Goal: Entertainment & Leisure: Consume media (video, audio)

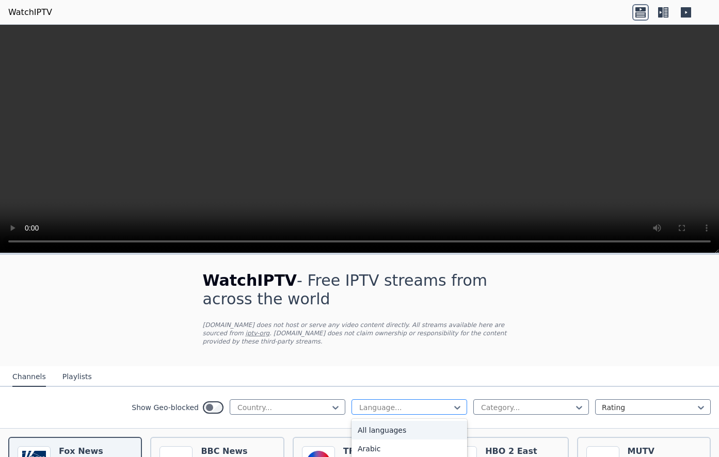
click at [396, 402] on div at bounding box center [405, 407] width 94 height 10
click at [67, 367] on button "Playlists" at bounding box center [76, 377] width 29 height 20
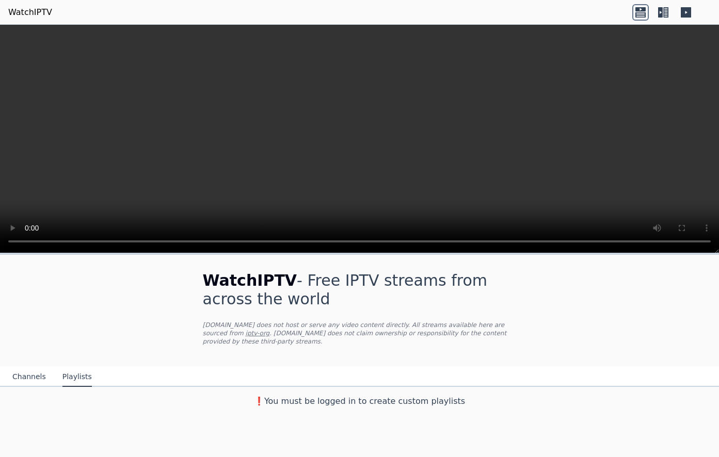
click at [32, 367] on button "Channels" at bounding box center [29, 377] width 34 height 20
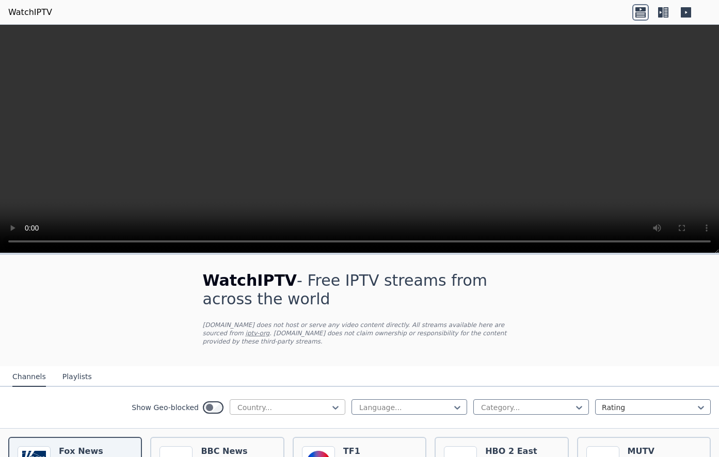
click at [330, 402] on div at bounding box center [283, 407] width 94 height 10
click at [255, 450] on div "[GEOGRAPHIC_DATA]" at bounding box center [288, 459] width 116 height 19
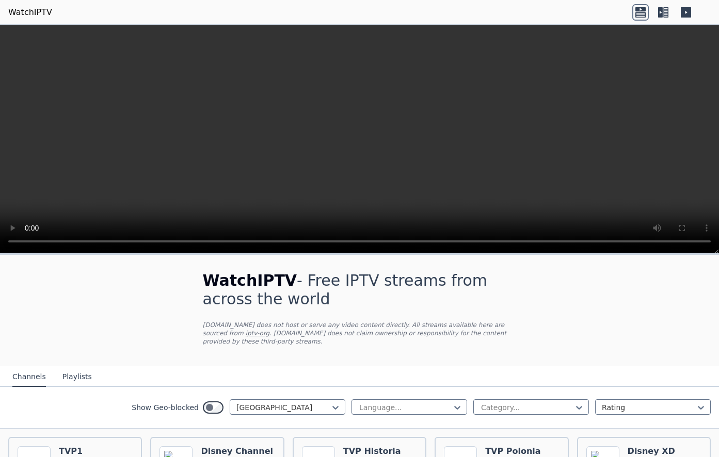
scroll to position [56, 0]
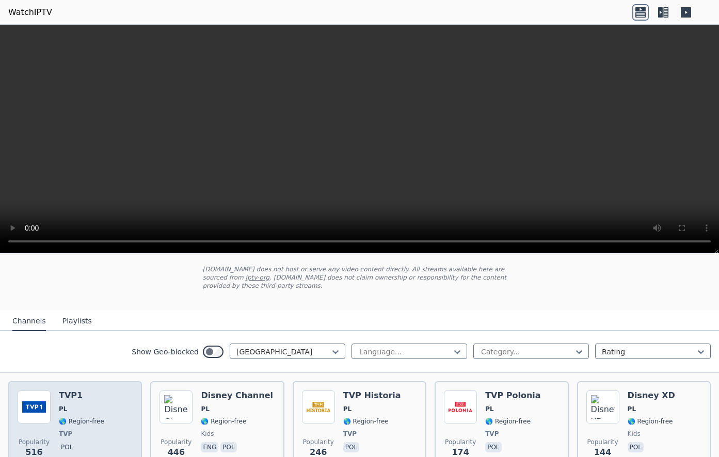
click at [85, 405] on span "PL" at bounding box center [81, 409] width 45 height 8
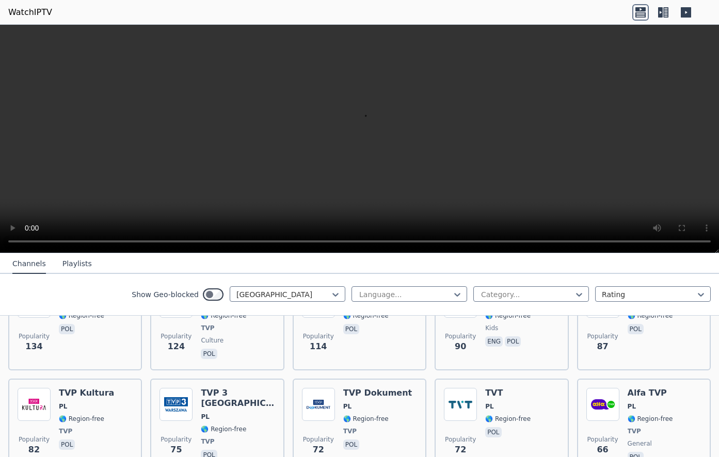
scroll to position [279, 0]
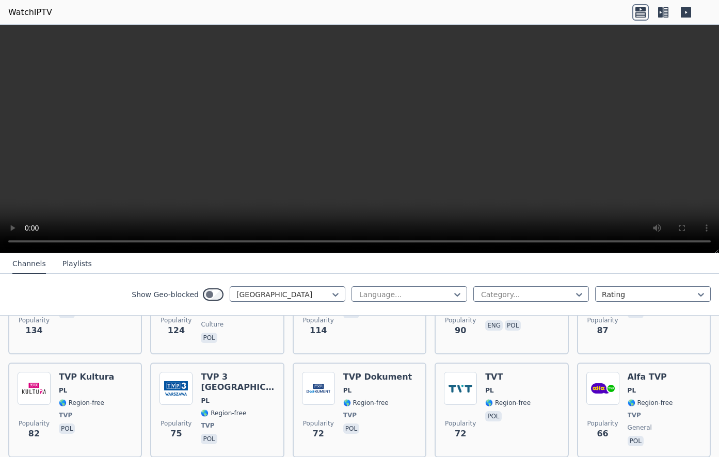
click at [116, 375] on div "Popularity 82 TVP Kultura PL 🌎 Region-free TVP pol" at bounding box center [75, 410] width 115 height 76
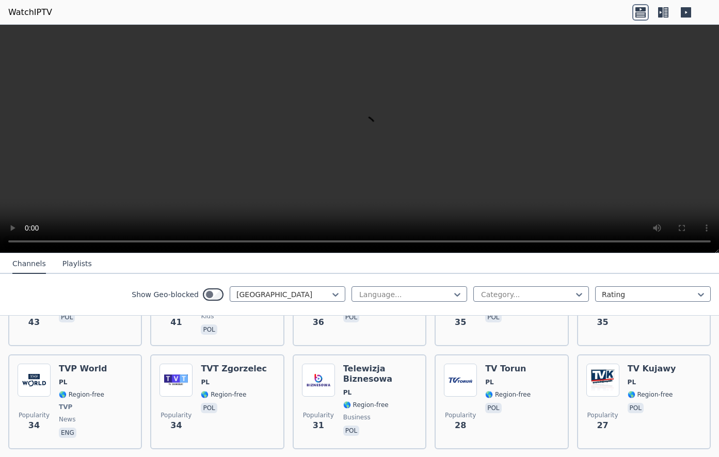
scroll to position [613, 0]
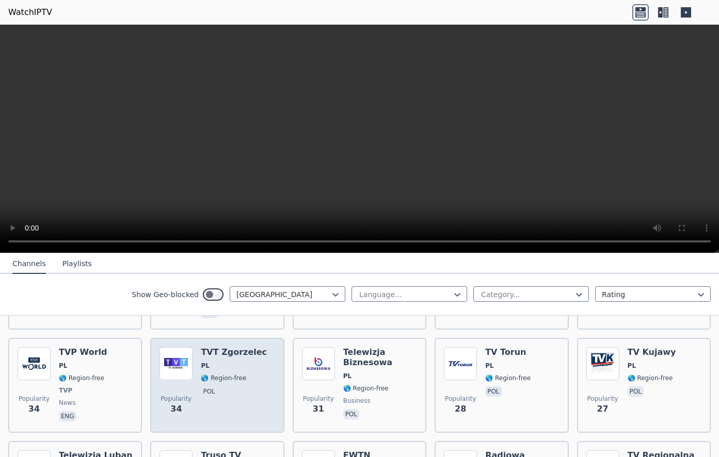
click at [248, 375] on div "TVT Zgorzelec PL 🌎 Region-free pol" at bounding box center [234, 385] width 66 height 76
drag, startPoint x: 248, startPoint y: 375, endPoint x: 215, endPoint y: 385, distance: 34.6
click at [236, 386] on span "pol" at bounding box center [234, 392] width 66 height 12
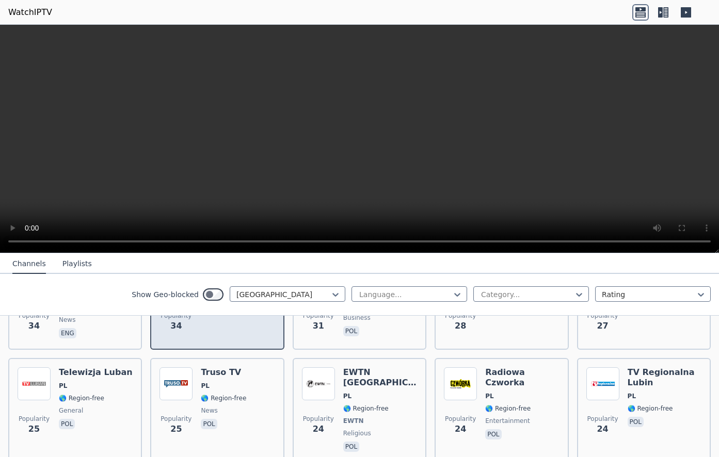
scroll to position [830, 0]
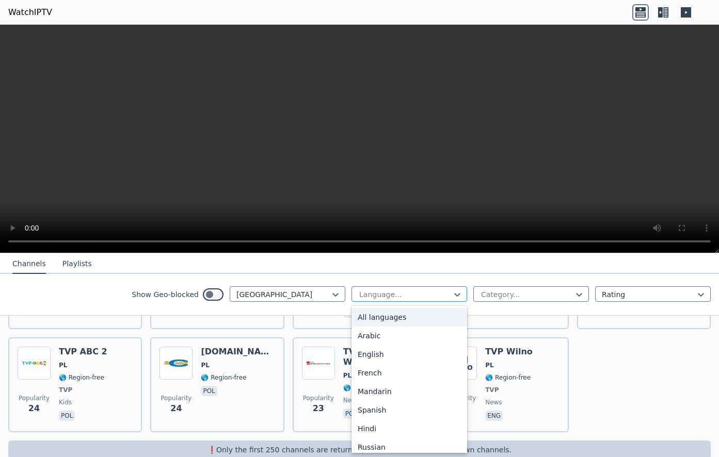
click at [448, 294] on div at bounding box center [405, 294] width 94 height 10
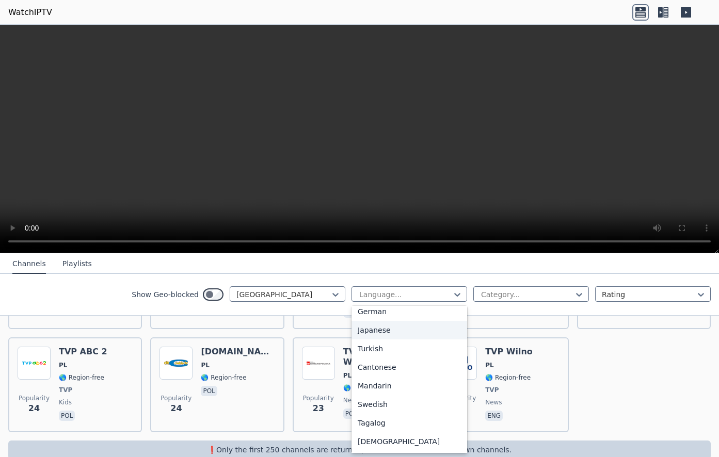
scroll to position [266, 0]
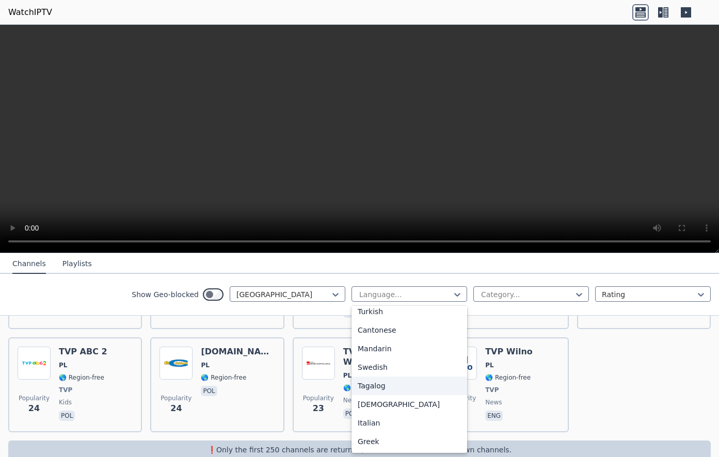
type input "*"
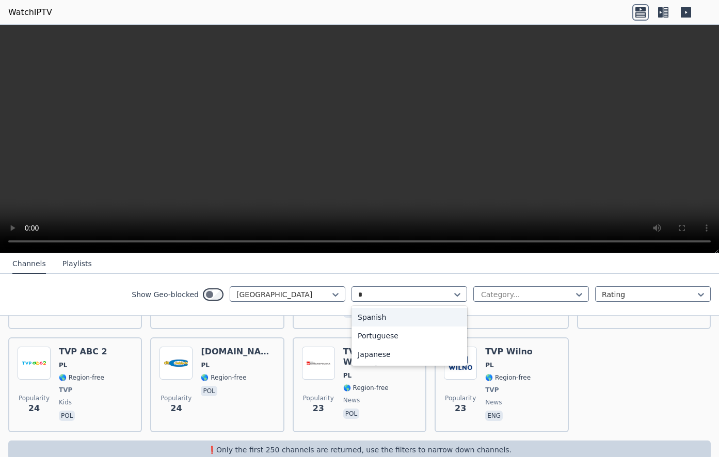
scroll to position [0, 0]
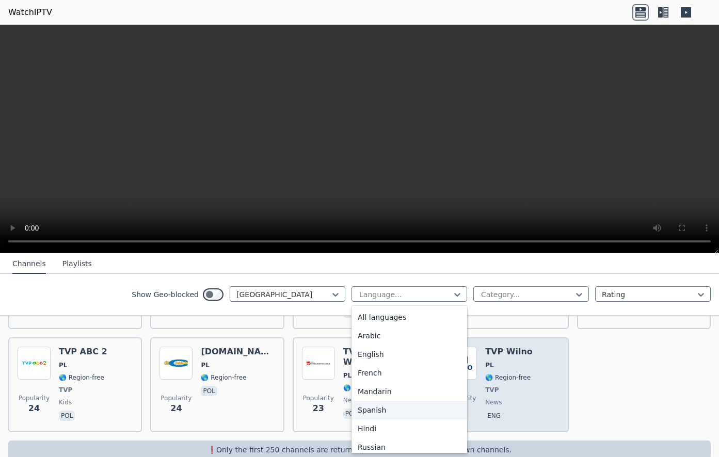
drag, startPoint x: 429, startPoint y: 401, endPoint x: 553, endPoint y: 396, distance: 123.9
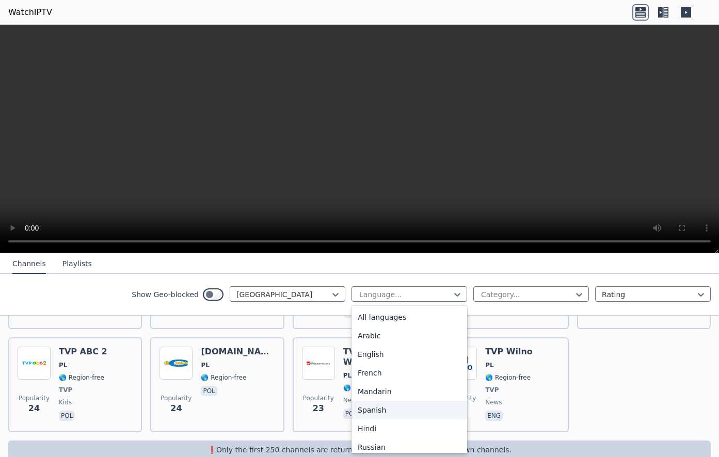
click at [631, 383] on div "Popularity 516 TVP1 PL 🌎 Region-free TVP pol Popularity 446 Disney Channel PL 🌎…" at bounding box center [359, 20] width 719 height 842
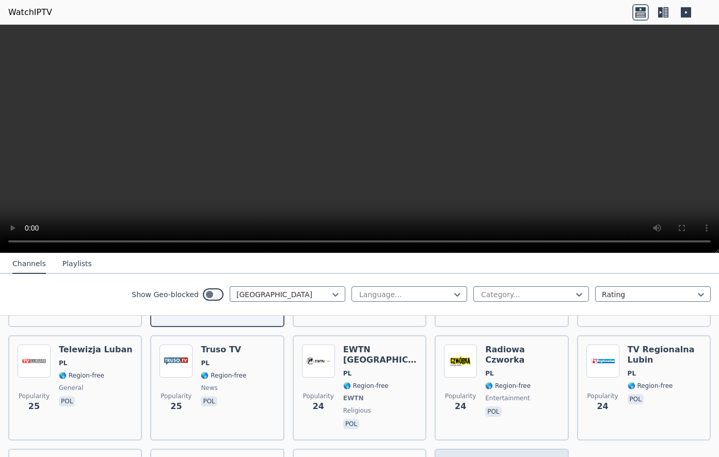
scroll to position [273, 0]
